Goal: Task Accomplishment & Management: Use online tool/utility

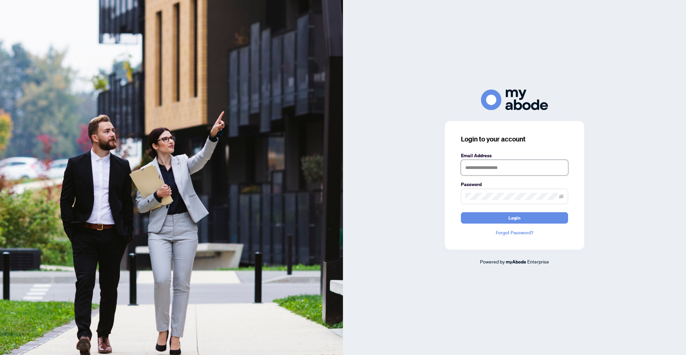
click at [525, 175] on input "text" at bounding box center [514, 167] width 107 height 15
type input "**********"
click at [461, 212] on button "Login" at bounding box center [514, 217] width 107 height 11
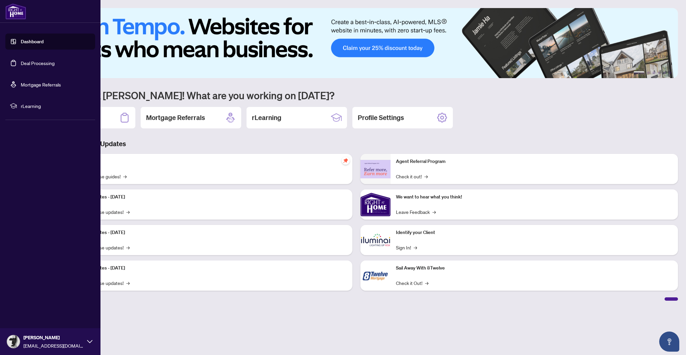
click at [30, 60] on link "Deal Processing" at bounding box center [38, 63] width 34 height 6
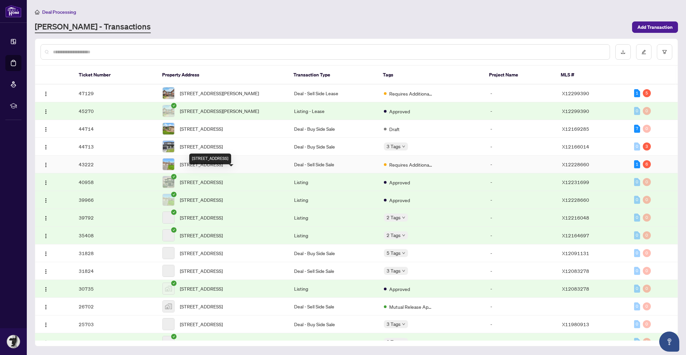
click at [202, 168] on span "54 Innesbrook Crt, Ottawa, Ontario K2S 1C7, Canada" at bounding box center [201, 163] width 43 height 7
click at [203, 171] on main "Deal Processing RAHR - Transactions Add Transaction Ticket Number Property Addr…" at bounding box center [356, 177] width 659 height 355
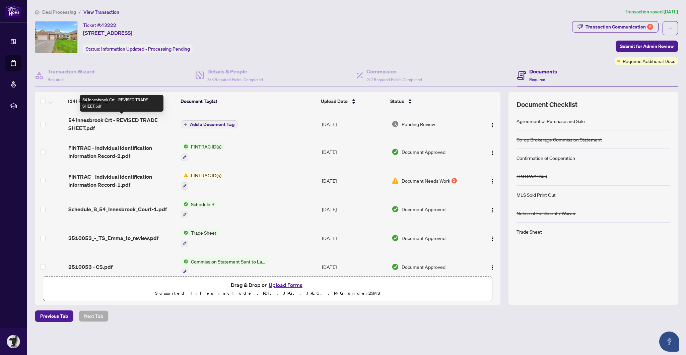
click at [98, 122] on span "54 Innesbrook Crt - REVISED TRADE SHEET.pdf" at bounding box center [121, 124] width 107 height 16
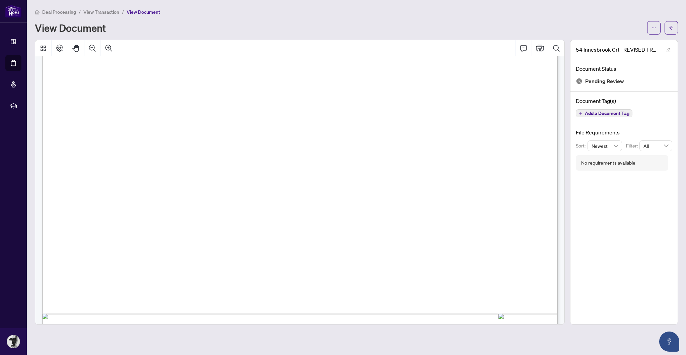
scroll to position [206, 0]
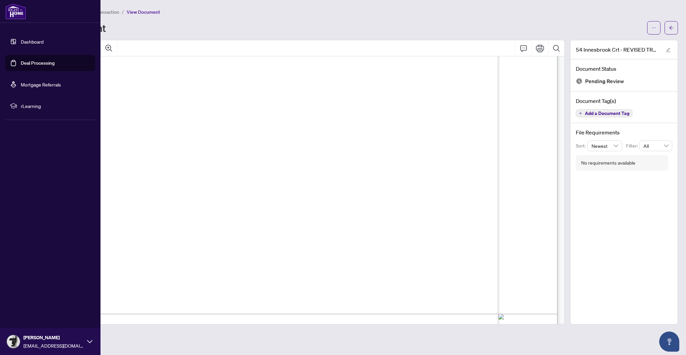
click at [12, 3] on div at bounding box center [50, 11] width 100 height 23
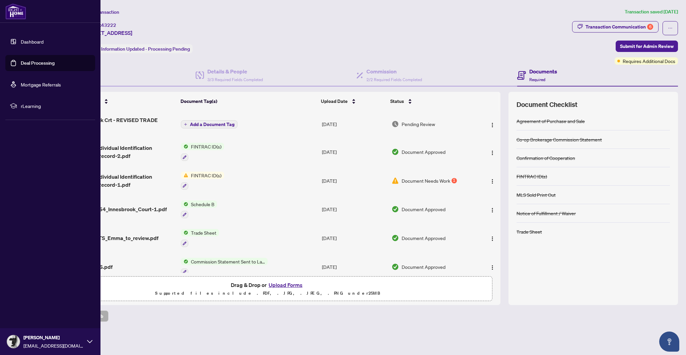
click at [12, 7] on img at bounding box center [15, 11] width 21 height 16
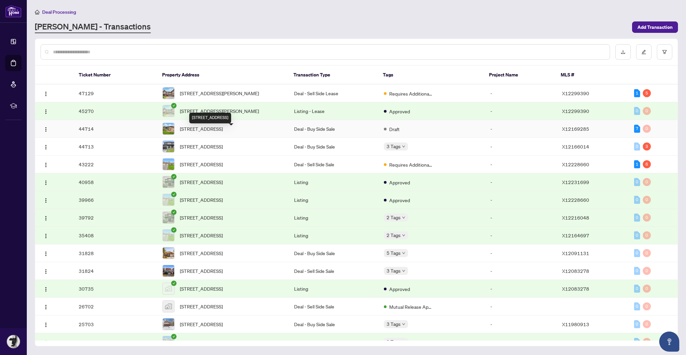
click at [203, 132] on span "33 Waterthrush Cres, Ottawa, Ontario K2M 2T8, Canada" at bounding box center [201, 128] width 43 height 7
